Goal: Transaction & Acquisition: Purchase product/service

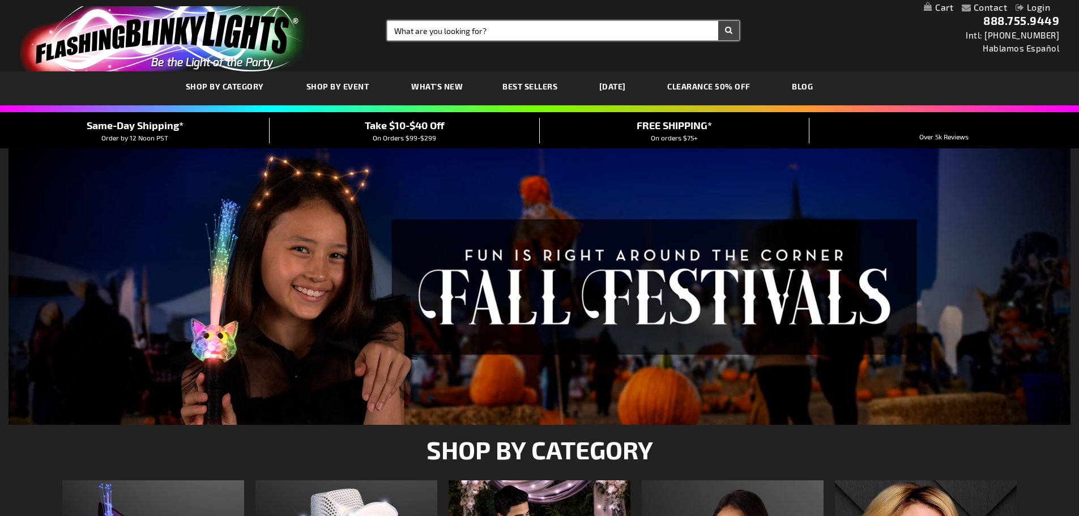
click at [527, 35] on input "Search" at bounding box center [564, 30] width 352 height 19
type input "light spinner"
click at [718, 21] on button "Search" at bounding box center [728, 30] width 21 height 19
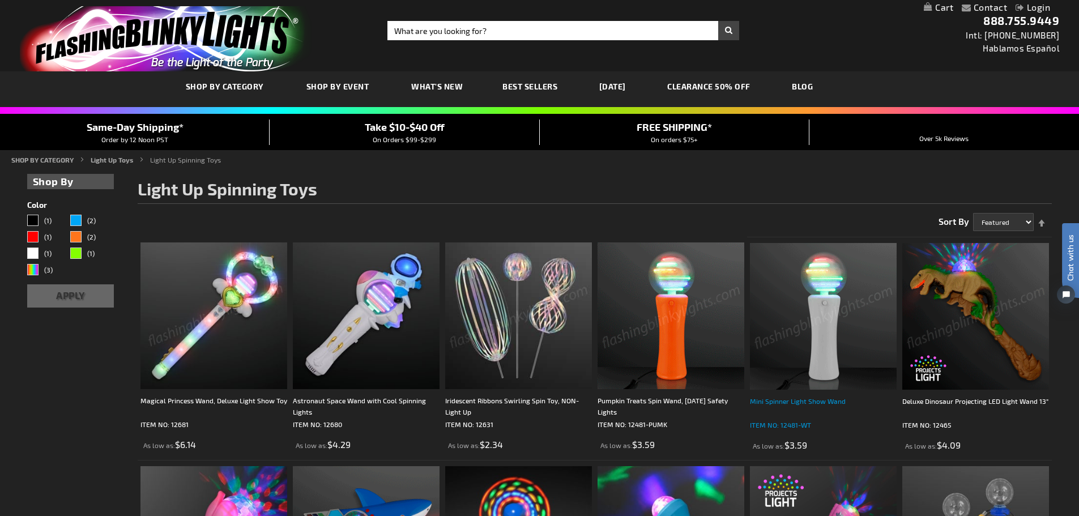
click at [831, 404] on div "Mini Spinner Light Show Wand" at bounding box center [823, 406] width 147 height 23
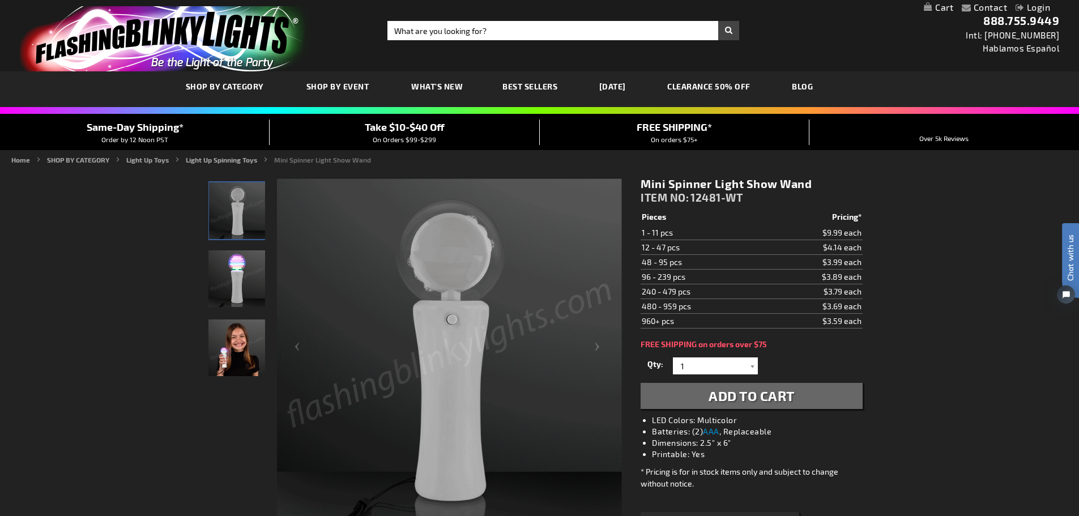
click at [327, 442] on div "Close dialog Get 10% Off Subscribe and save [DATE] Unlock Offer Submit" at bounding box center [539, 258] width 1079 height 516
